Goal: Navigation & Orientation: Find specific page/section

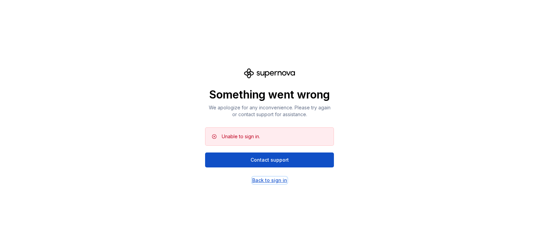
click at [259, 182] on div "Back to sign in" at bounding box center [269, 180] width 35 height 7
